Goal: Information Seeking & Learning: Learn about a topic

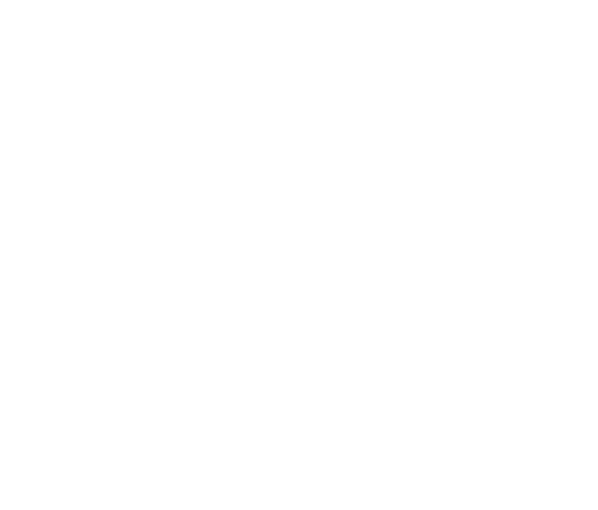
click at [420, 0] on html at bounding box center [299, 0] width 598 height 0
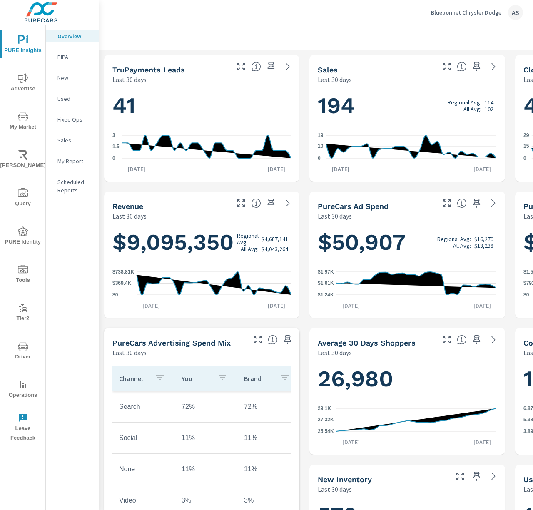
scroll to position [0, 0]
click at [27, 127] on span "My Market" at bounding box center [23, 122] width 40 height 20
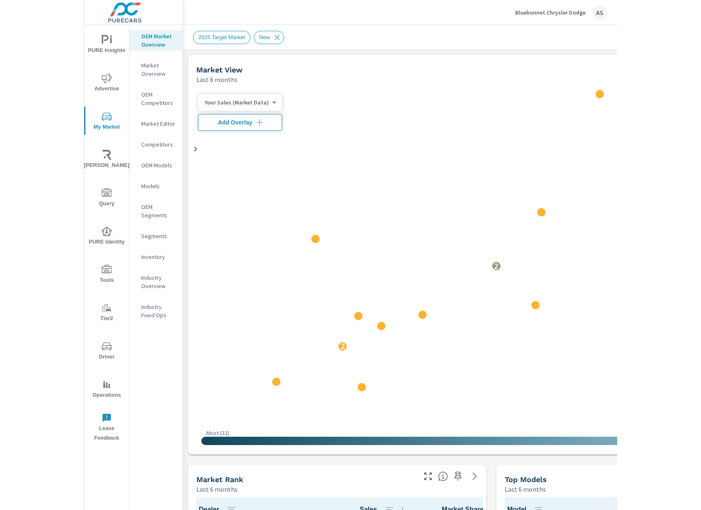
scroll to position [0, 0]
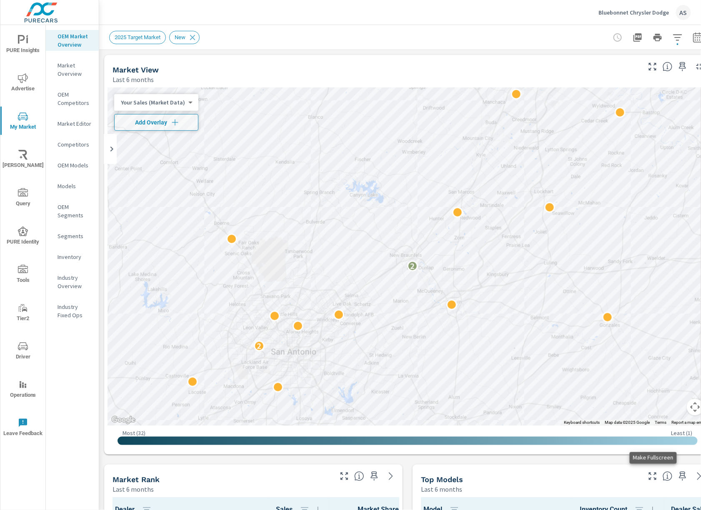
click at [533, 476] on icon "button" at bounding box center [652, 477] width 10 height 10
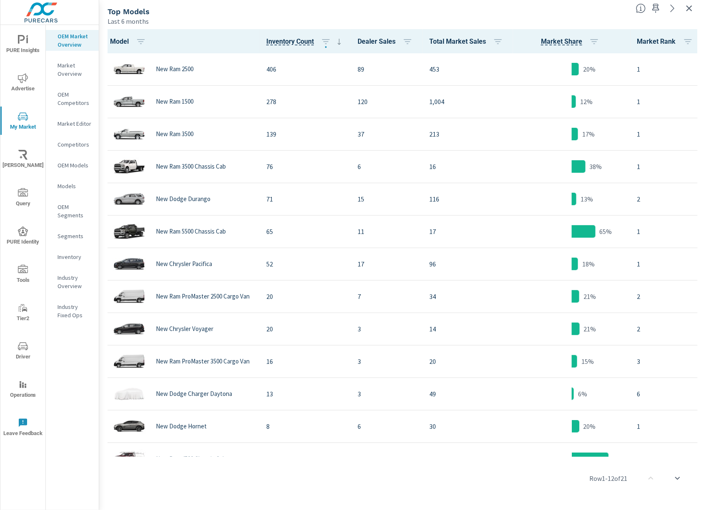
click at [533, 492] on div "Row 1 - 12 of 21" at bounding box center [399, 479] width 595 height 50
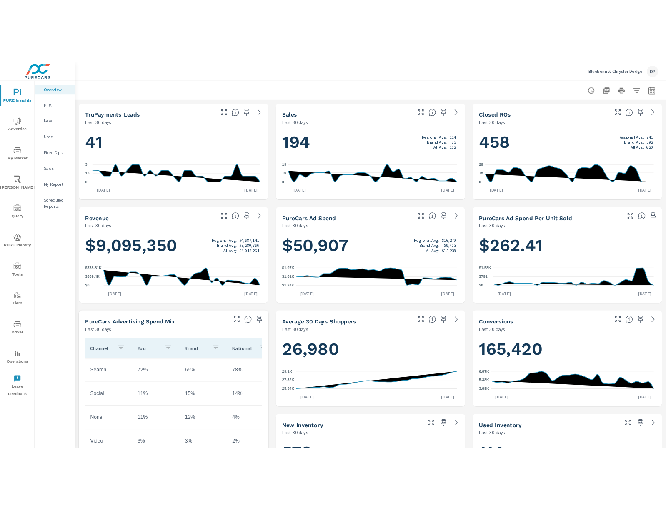
scroll to position [780, 0]
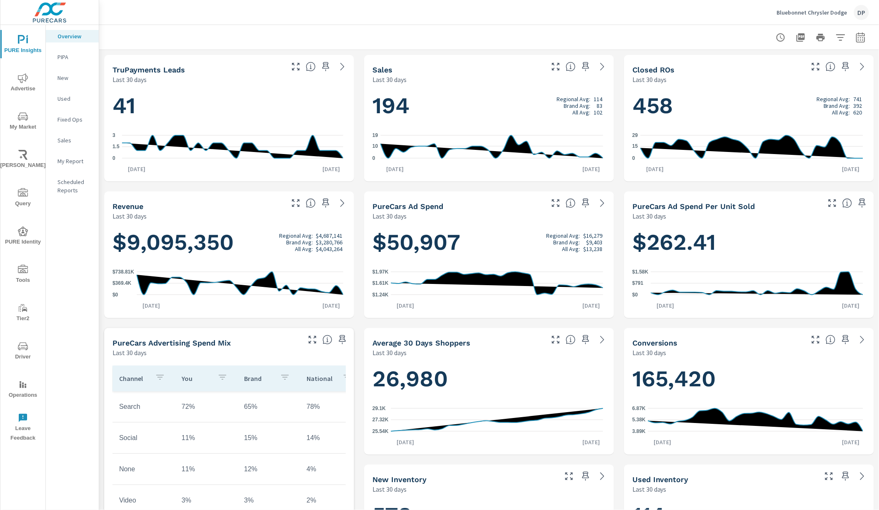
click at [20, 121] on icon "nav menu" at bounding box center [23, 117] width 10 height 10
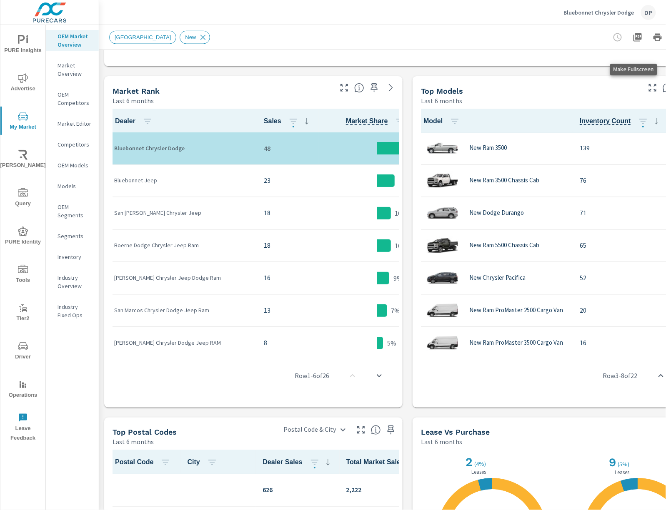
scroll to position [0, 0]
click at [655, 88] on icon "button" at bounding box center [652, 88] width 10 height 10
